Goal: Task Accomplishment & Management: Use online tool/utility

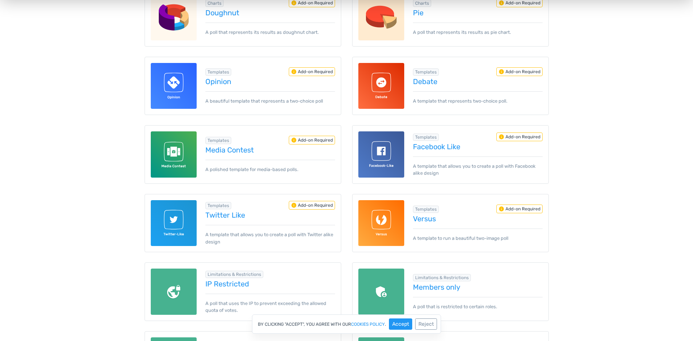
scroll to position [354, 0]
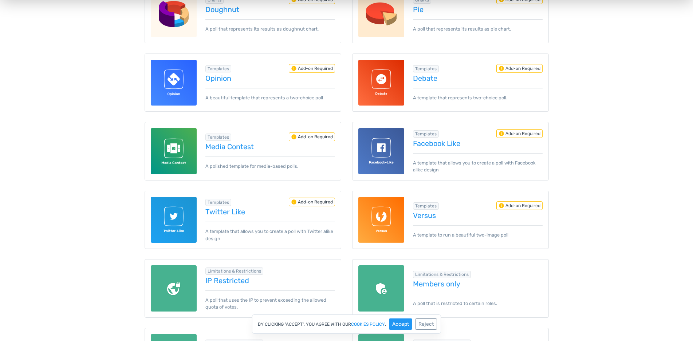
click at [382, 158] on img at bounding box center [381, 151] width 46 height 46
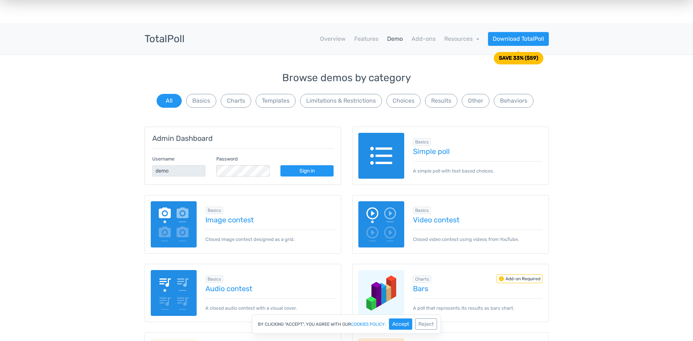
scroll to position [0, 0]
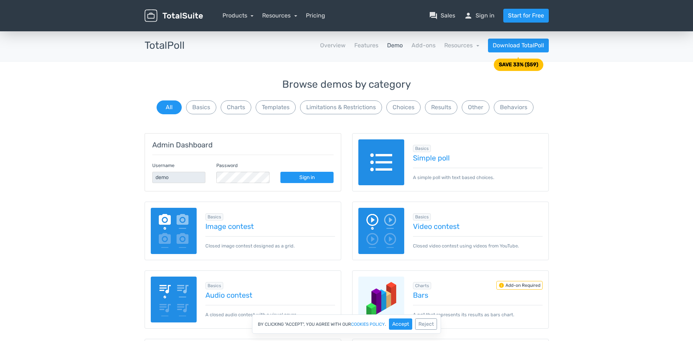
click at [172, 220] on img at bounding box center [174, 231] width 46 height 46
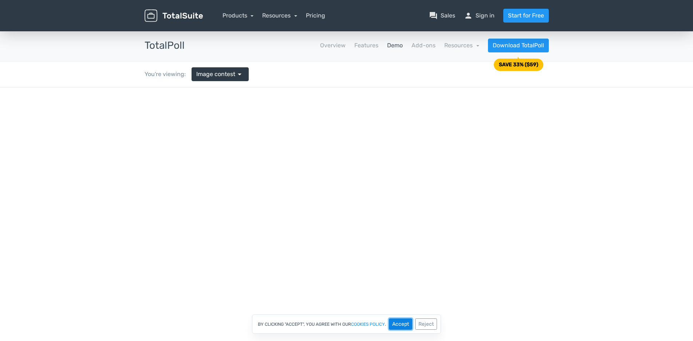
click at [403, 323] on button "Accept" at bounding box center [400, 324] width 23 height 11
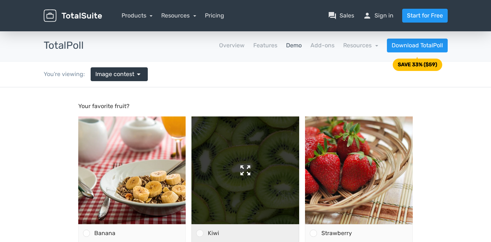
click at [230, 164] on img at bounding box center [246, 171] width 108 height 108
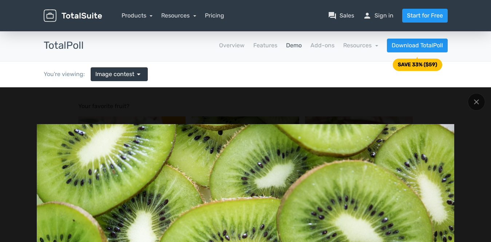
scroll to position [61, 0]
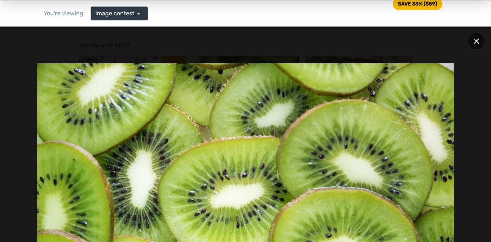
click at [480, 41] on div at bounding box center [476, 40] width 17 height 17
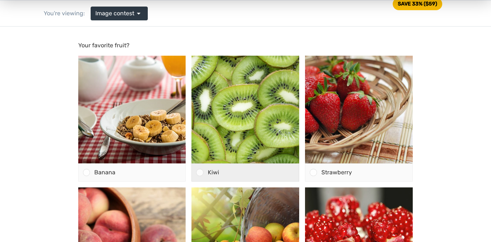
click at [204, 170] on div "Kiwi" at bounding box center [252, 172] width 96 height 17
click at [200, 173] on input "Kiwi" at bounding box center [200, 173] width 0 height 0
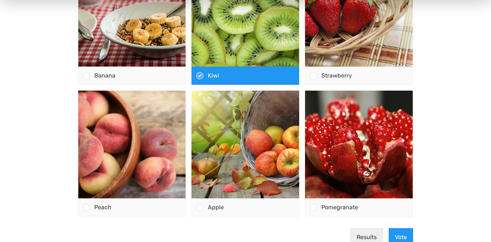
scroll to position [231, 0]
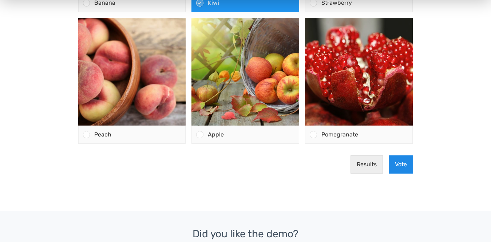
click at [406, 169] on button "Vote" at bounding box center [401, 165] width 24 height 18
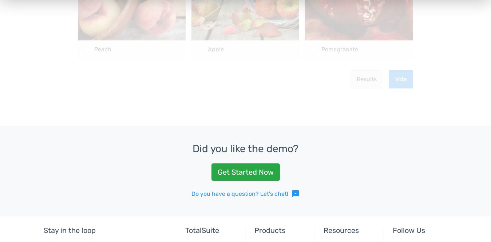
scroll to position [389, 0]
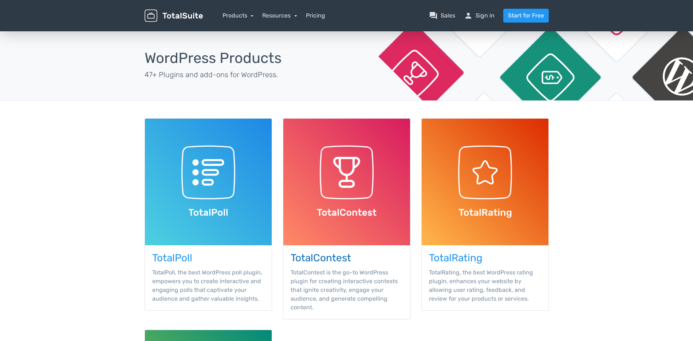
click at [362, 174] on img at bounding box center [346, 182] width 127 height 127
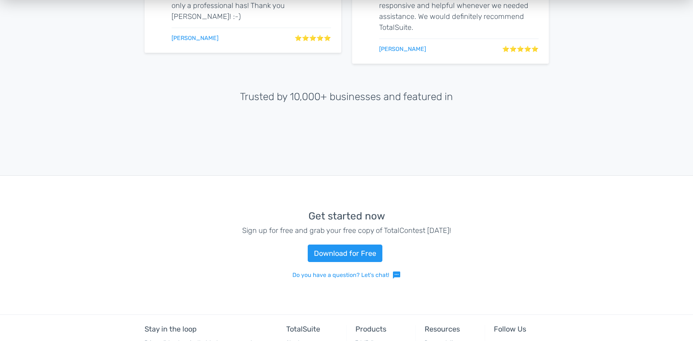
scroll to position [836, 0]
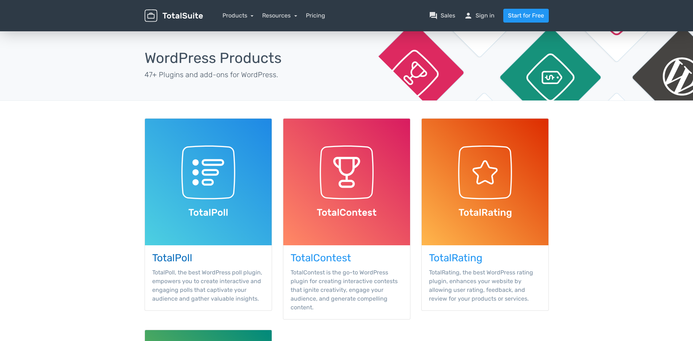
click at [233, 197] on img at bounding box center [208, 182] width 127 height 127
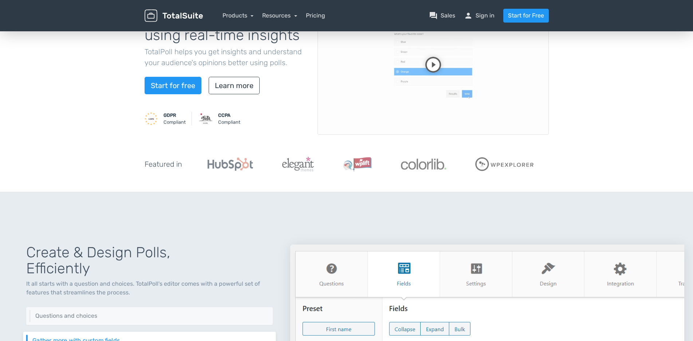
scroll to position [87, 0]
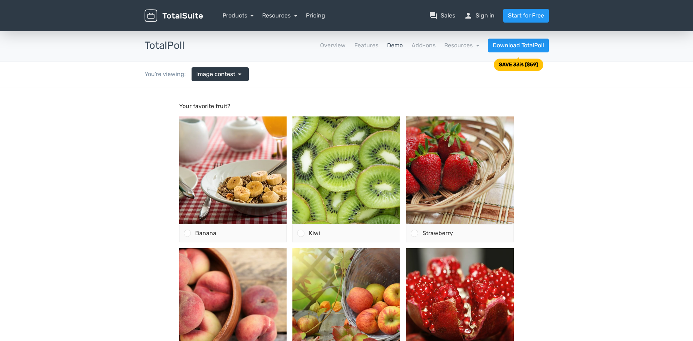
click at [320, 195] on img at bounding box center [346, 171] width 108 height 108
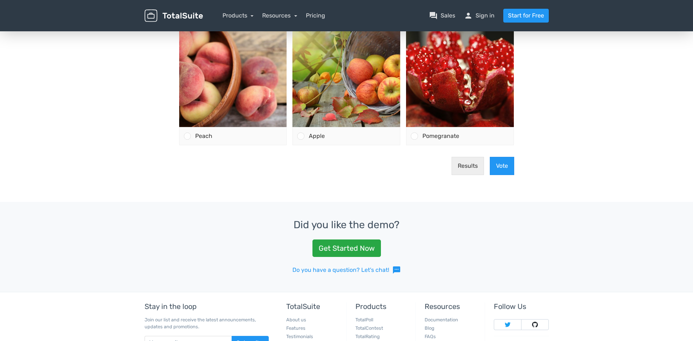
scroll to position [296, 0]
